Goal: Task Accomplishment & Management: Use online tool/utility

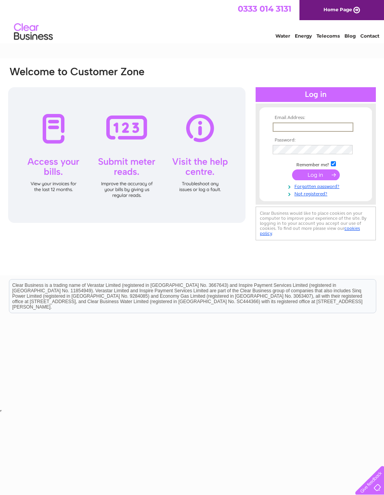
type input "[EMAIL_ADDRESS][DOMAIN_NAME]"
click at [316, 176] on input "submit" at bounding box center [316, 174] width 48 height 11
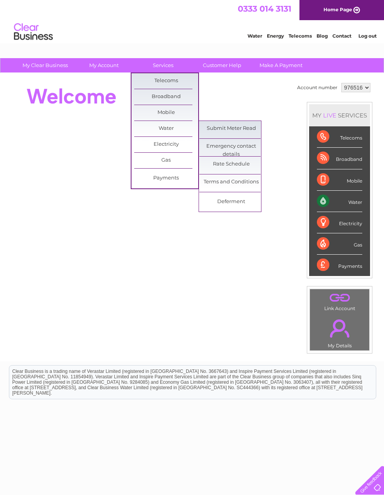
click at [236, 129] on link "Submit Meter Read" at bounding box center [231, 129] width 64 height 16
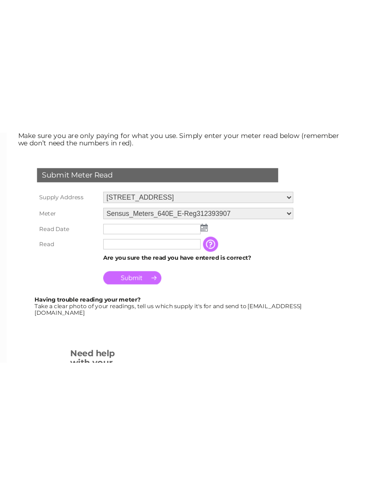
scroll to position [33, 0]
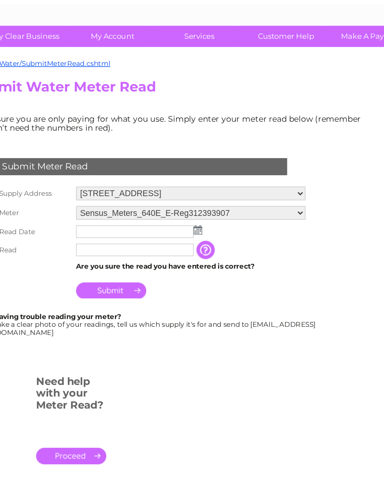
click at [206, 111] on div "Submit Meter Read Supply Address [STREET_ADDRESS] Meter Sensus_Meters_640E_E-Re…" at bounding box center [125, 175] width 236 height 129
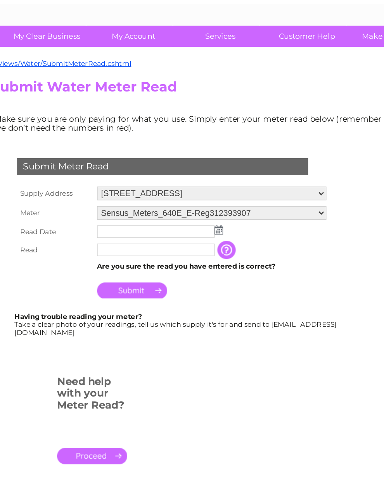
click at [159, 164] on img at bounding box center [162, 167] width 6 height 6
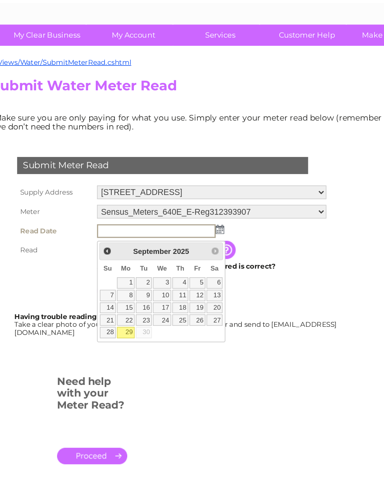
click at [93, 233] on link "29" at bounding box center [99, 237] width 12 height 8
type input "2025/09/29"
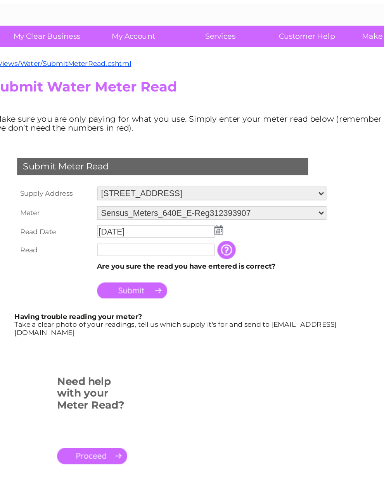
click at [128, 177] on input "text" at bounding box center [119, 181] width 80 height 9
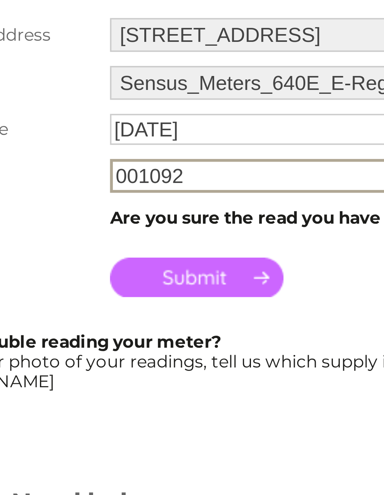
type input "001092"
click at [79, 203] on input "Submit" at bounding box center [103, 208] width 48 height 11
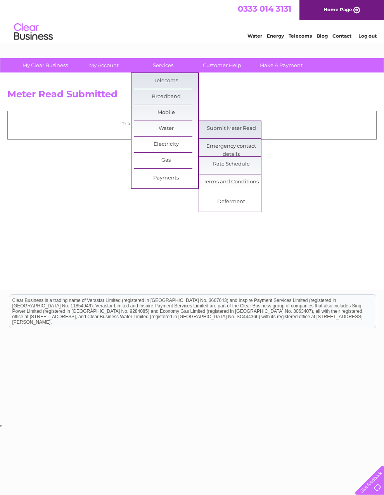
click at [241, 122] on link "Submit Meter Read" at bounding box center [231, 129] width 64 height 16
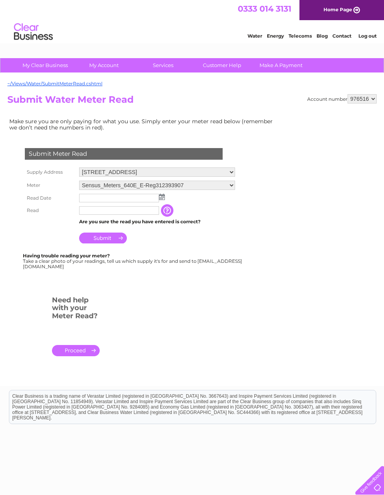
click at [211, 185] on select "Sensus_Meters_640E_E-Reg312393907 Sensus_Meters_640E_E-Reg313279186" at bounding box center [157, 185] width 156 height 9
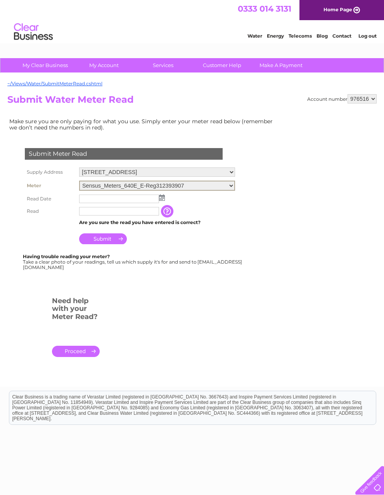
select select "402299"
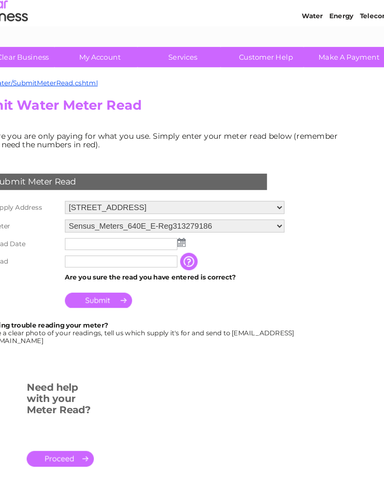
click at [159, 194] on img at bounding box center [162, 197] width 6 height 6
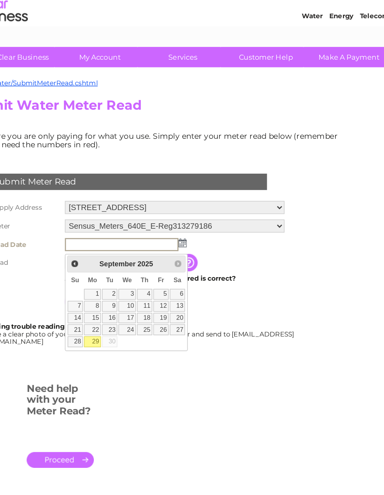
click at [93, 264] on link "29" at bounding box center [99, 268] width 12 height 8
type input "[DATE]"
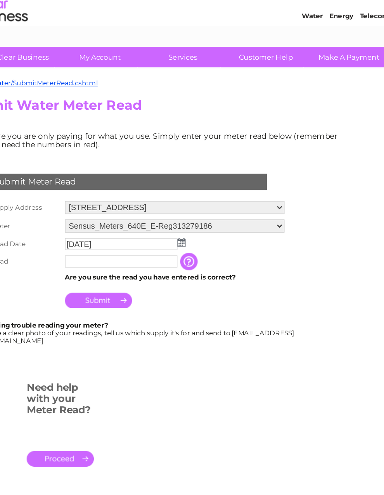
click at [117, 206] on input "text" at bounding box center [119, 210] width 80 height 9
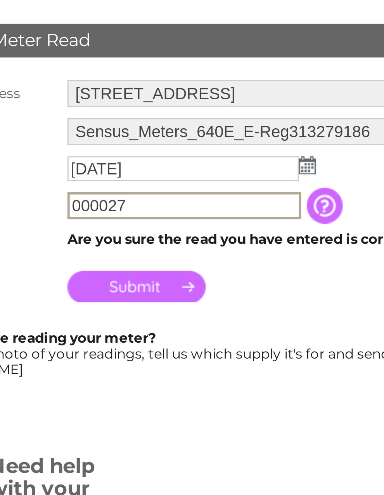
type input "000027"
click at [79, 233] on input "Submit" at bounding box center [103, 238] width 48 height 11
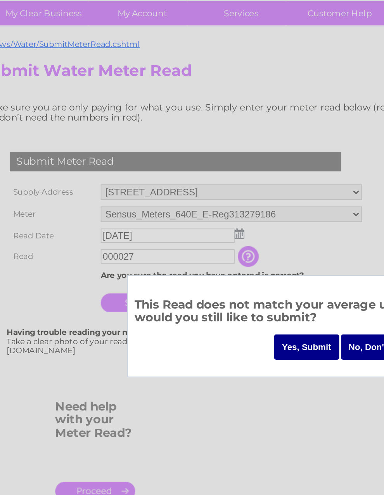
click at [188, 257] on input "Yes, Submit" at bounding box center [202, 264] width 39 height 15
